Goal: Task Accomplishment & Management: Manage account settings

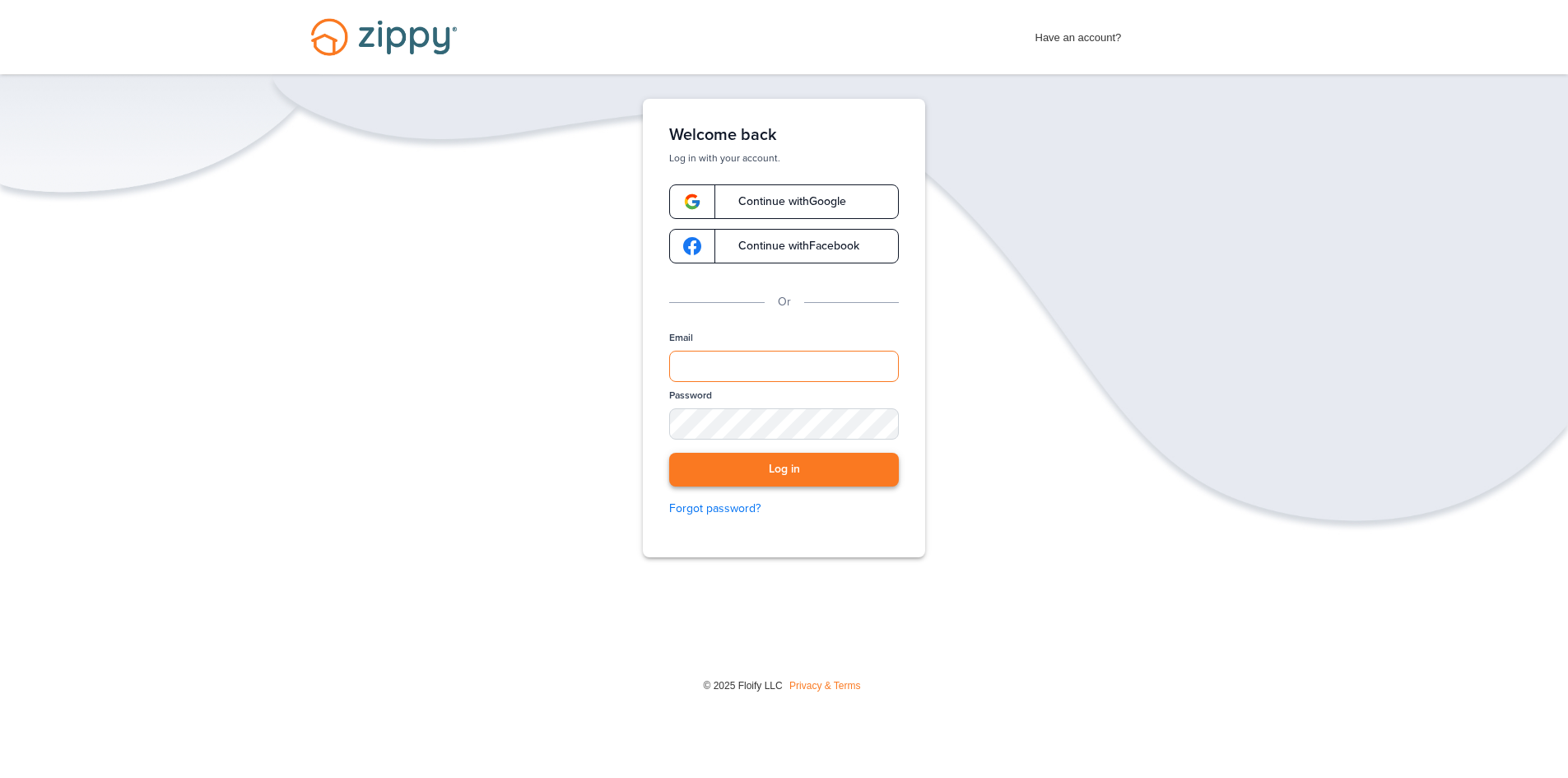
type input "**********"
click at [831, 470] on button "Log in" at bounding box center [784, 470] width 230 height 34
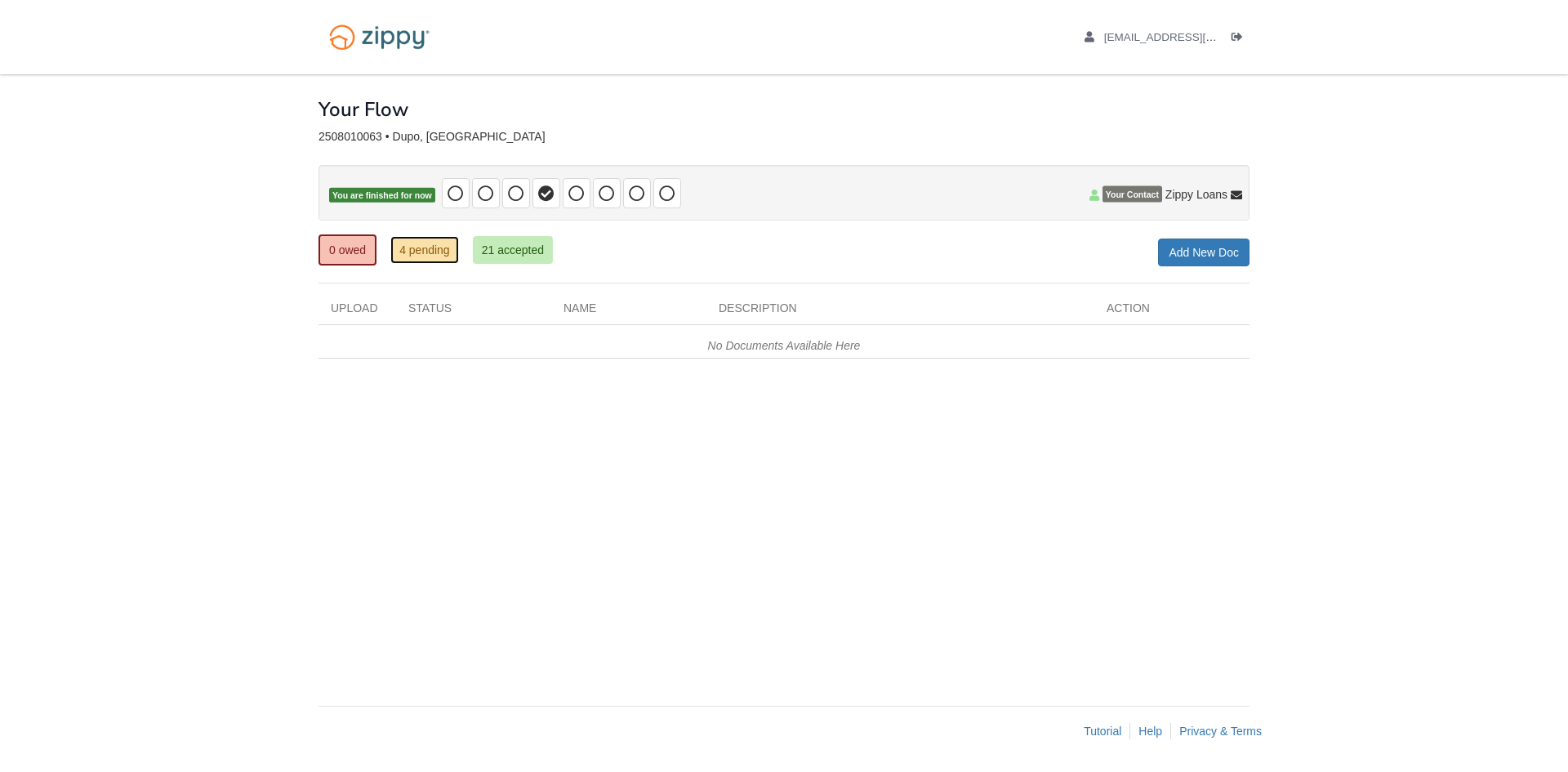
click at [419, 241] on link "4 pending" at bounding box center [425, 250] width 69 height 28
